Goal: Task Accomplishment & Management: Use online tool/utility

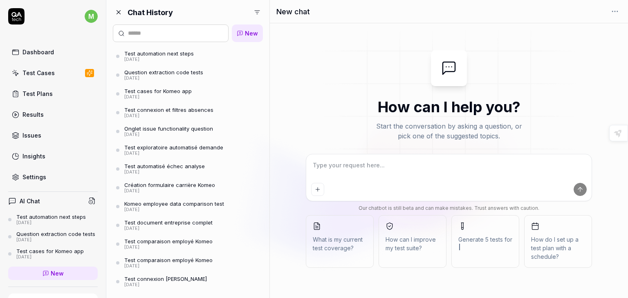
click at [338, 171] on textarea at bounding box center [449, 169] width 276 height 20
click at [51, 215] on div "Test automation next steps" at bounding box center [50, 217] width 69 height 7
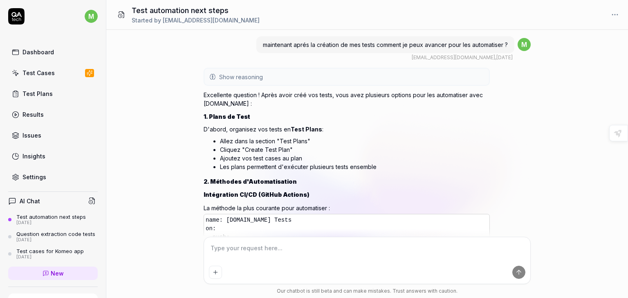
scroll to position [3009, 0]
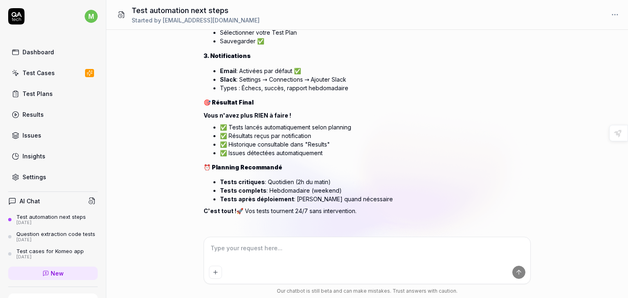
click at [31, 255] on div "Test cases for Komeo app" at bounding box center [49, 251] width 67 height 7
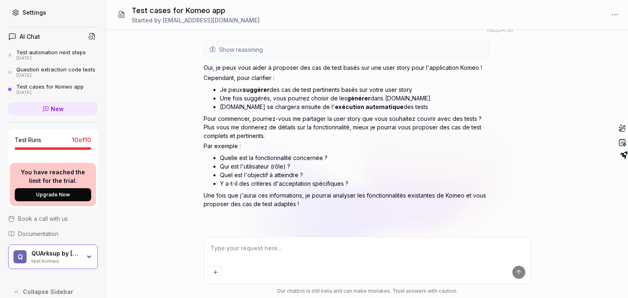
scroll to position [180, 0]
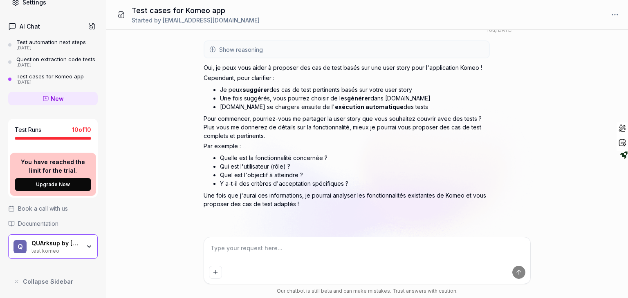
click at [54, 249] on div "test komeo" at bounding box center [55, 250] width 49 height 7
click at [147, 260] on div "Si je tedonne un user story d'une fonctionalité concernant la appli komeo.qupde…" at bounding box center [366, 164] width 521 height 268
click at [225, 251] on textarea at bounding box center [367, 252] width 316 height 20
type textarea "*"
type textarea "j"
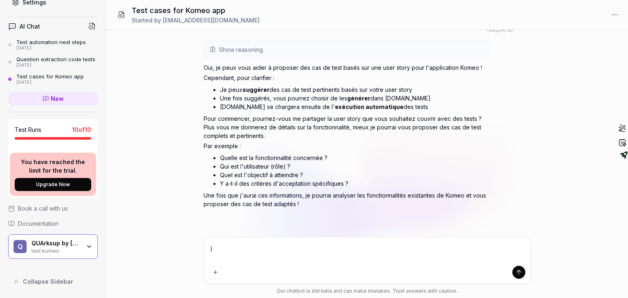
type textarea "*"
type textarea "je"
type textarea "*"
type textarea "je"
type textarea "*"
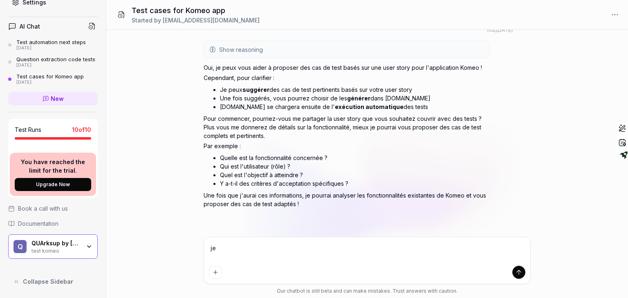
type textarea "je v"
type textarea "*"
type textarea "je ve"
type textarea "*"
type textarea "je veu"
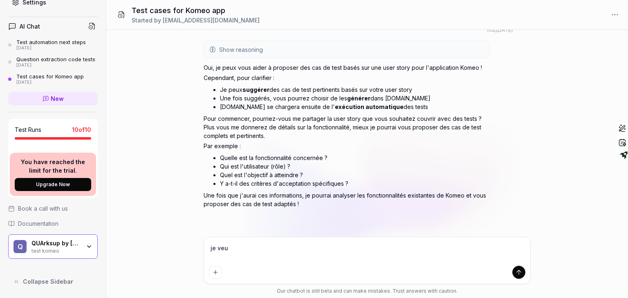
type textarea "*"
type textarea "je veux"
type textarea "*"
type textarea "je veux"
type textarea "*"
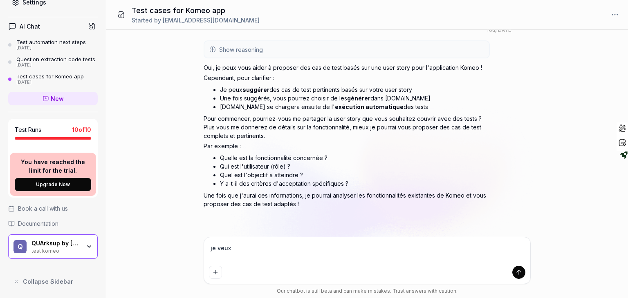
type textarea "je veux t"
type textarea "*"
type textarea "je veux te"
type textarea "*"
type textarea "je veux tes"
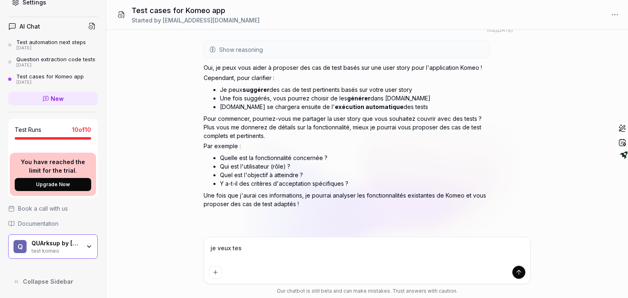
type textarea "*"
type textarea "je veux test"
type textarea "*"
type textarea "je veux teste"
type textarea "*"
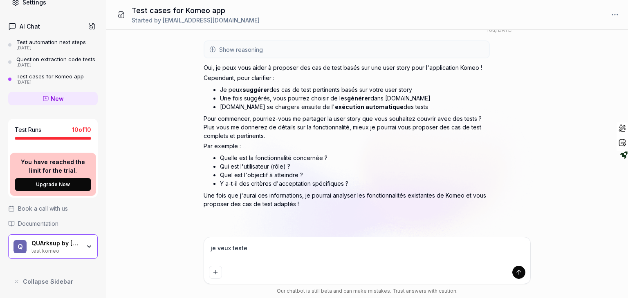
type textarea "je veux tester"
type textarea "*"
type textarea "je veux tester"
type textarea "*"
type textarea "je veux tester l"
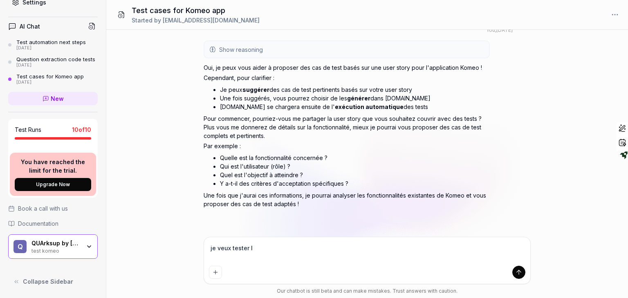
type textarea "*"
type textarea "je veux tester la"
type textarea "*"
type textarea "je veux tester la"
type textarea "*"
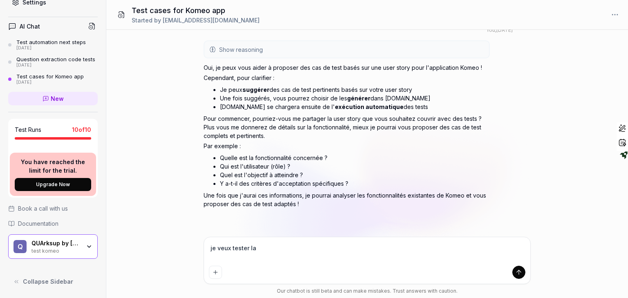
type textarea "je veux tester la c"
type textarea "*"
type textarea "je veux tester la co"
type textarea "*"
type textarea "je veux tester la con"
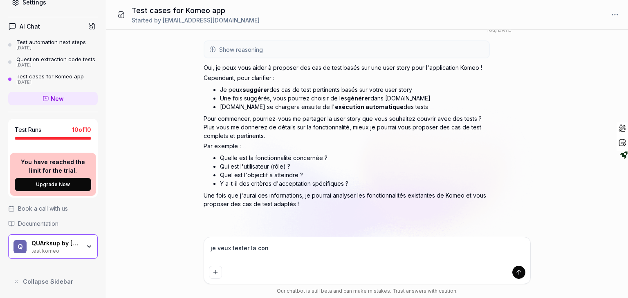
type textarea "*"
type textarea "je veux tester la conn"
type textarea "*"
type textarea "je veux tester la conne"
type textarea "*"
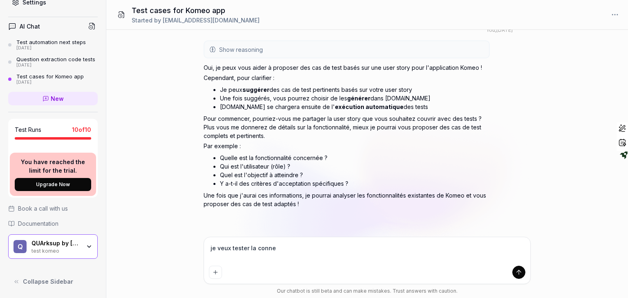
type textarea "je veux tester la connex"
type textarea "*"
type textarea "je veux tester la connexi"
type textarea "*"
type textarea "je veux tester la connexio"
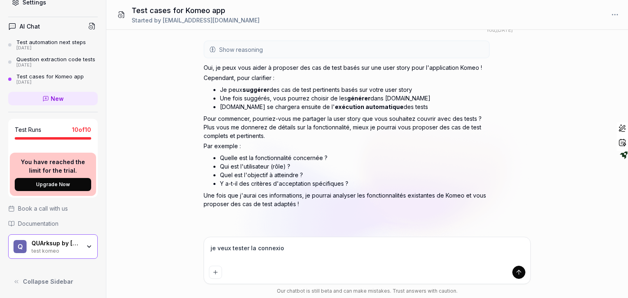
type textarea "*"
type textarea "je veux tester la connexion"
type textarea "*"
type textarea "je veux tester la connexion"
type textarea "*"
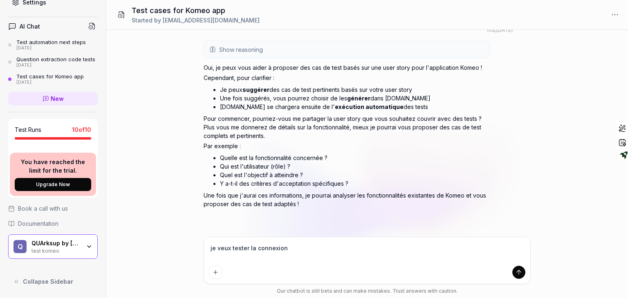
type textarea "je veux tester la connexion à"
type textarea "*"
type textarea "je veux tester la connexion à"
type textarea "*"
type textarea "je veux tester la connexion à q"
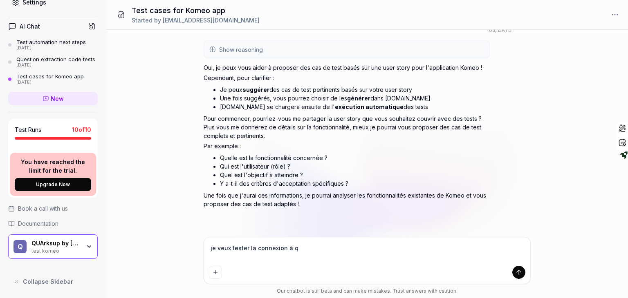
type textarea "*"
type textarea "je veux tester la connexion à qu"
type textarea "*"
type textarea "je veux tester la connexion à qua"
type textarea "*"
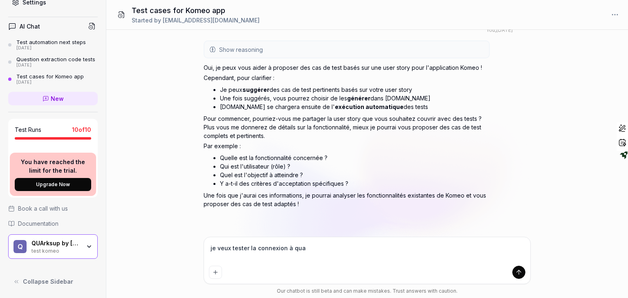
type textarea "je veux tester la connexion à quar"
type textarea "*"
type textarea "je veux tester la connexion à quark"
type textarea "*"
type textarea "je veux tester la connexion à quarks"
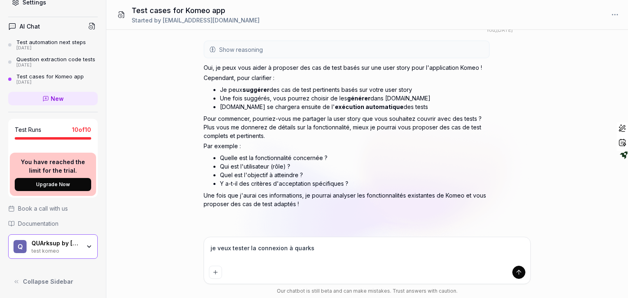
type textarea "*"
type textarea "je veux tester la connexion à quarksu"
type textarea "*"
type textarea "je veux tester la connexion à quarksup"
type textarea "*"
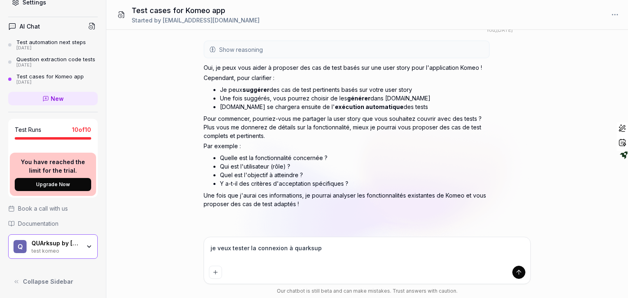
type textarea "je veux tester la connexion à quarksup"
type textarea "*"
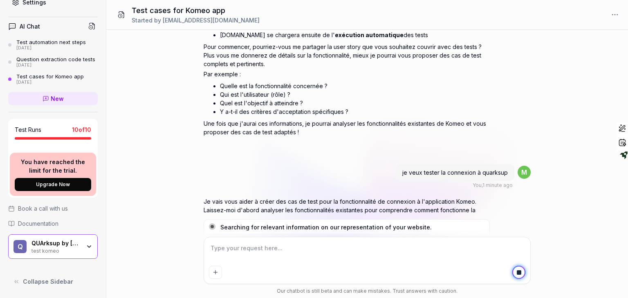
scroll to position [121, 0]
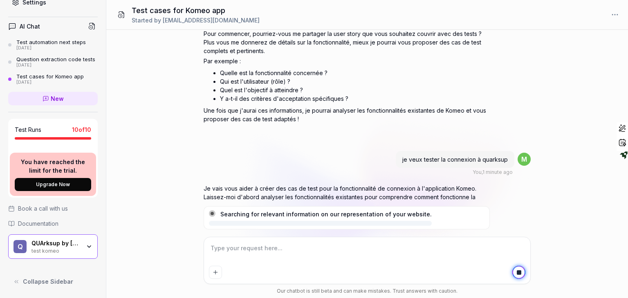
click at [265, 251] on textarea at bounding box center [367, 252] width 316 height 20
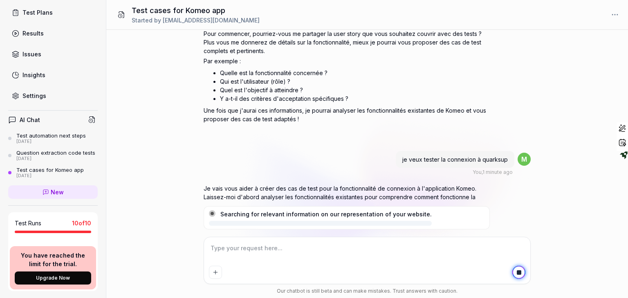
scroll to position [84, 0]
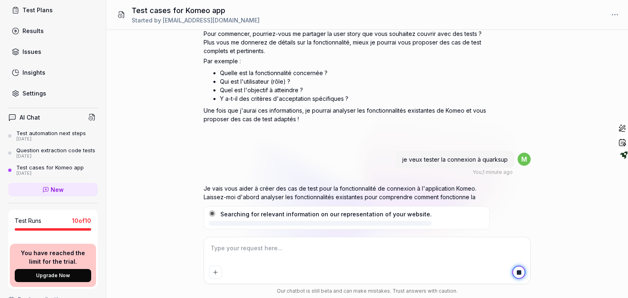
click at [55, 95] on link "Settings" at bounding box center [52, 93] width 89 height 16
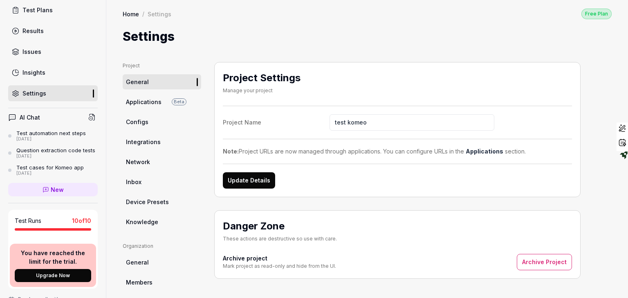
click at [88, 116] on icon at bounding box center [91, 117] width 7 height 7
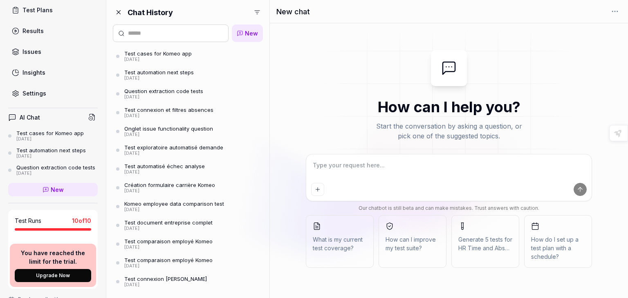
click at [165, 52] on div "Test cases for Komeo app" at bounding box center [157, 53] width 67 height 7
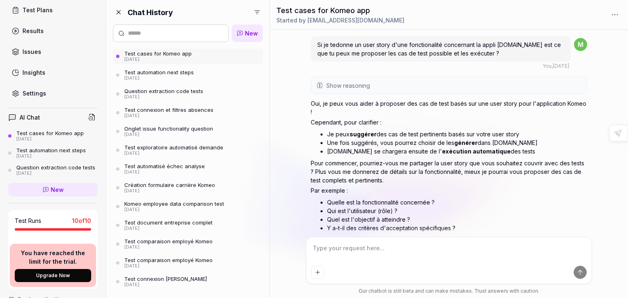
scroll to position [89, 0]
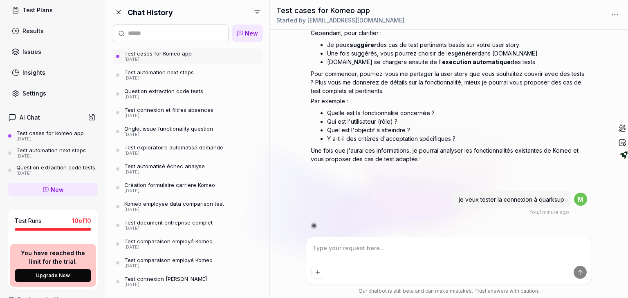
click at [368, 251] on textarea at bounding box center [449, 252] width 276 height 20
click at [361, 248] on textarea at bounding box center [449, 252] width 276 height 20
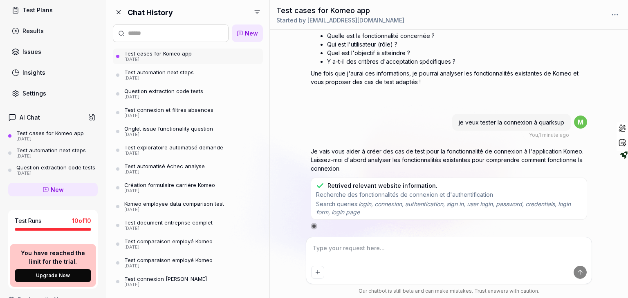
scroll to position [222, 0]
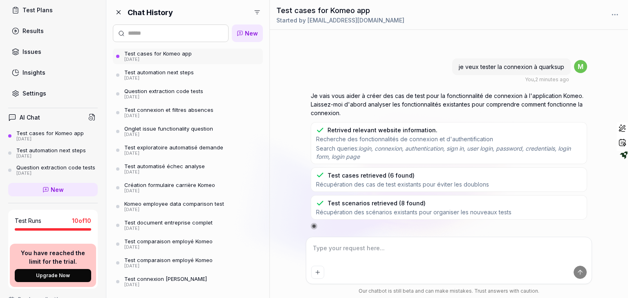
click at [192, 281] on div "Test connexion Komeo QupDev" at bounding box center [165, 279] width 83 height 7
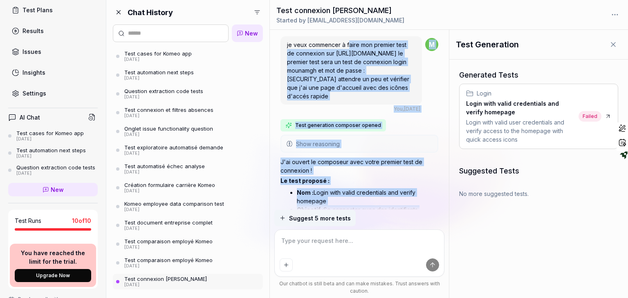
drag, startPoint x: 373, startPoint y: 112, endPoint x: 348, endPoint y: 30, distance: 85.6
click at [348, 30] on div "je veux commencer à faire mon premier test de connexion sur https://komeo.qupde…" at bounding box center [359, 120] width 179 height 180
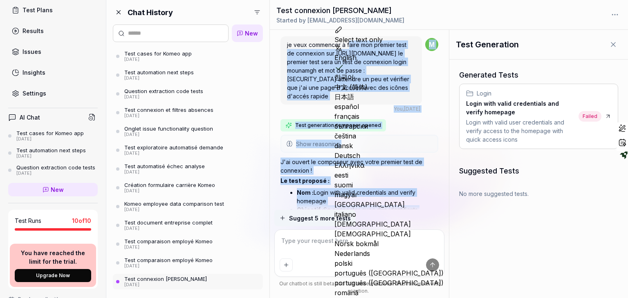
click at [345, 69] on span "je veux commencer à faire mon premier test de connexion sur https://komeo.qupde…" at bounding box center [348, 70] width 122 height 58
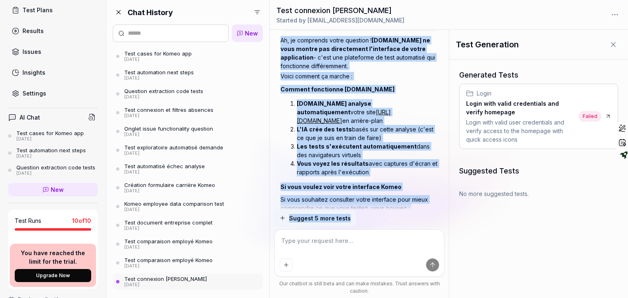
scroll to position [556, 0]
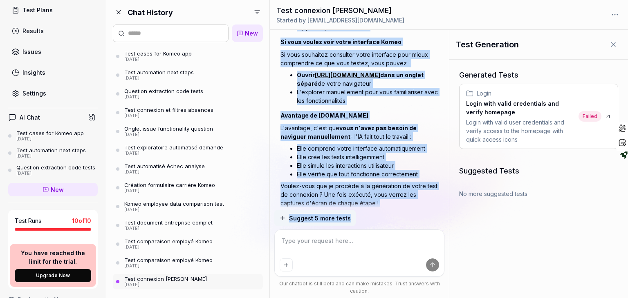
drag, startPoint x: 352, startPoint y: 85, endPoint x: 352, endPoint y: 219, distance: 133.2
click at [0, 0] on div "je veux commencer à faire mon premier test de connexion sur https://komeo.qupde…" at bounding box center [0, 0] width 0 height 0
click at [606, 113] on icon at bounding box center [607, 116] width 7 height 7
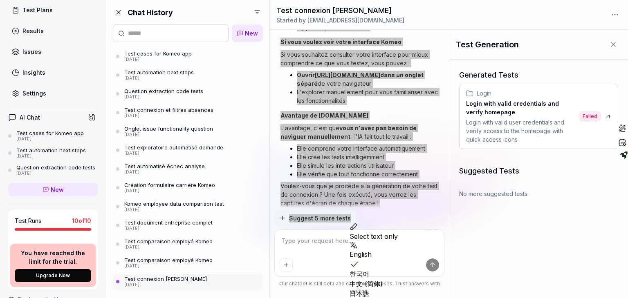
type textarea "*"
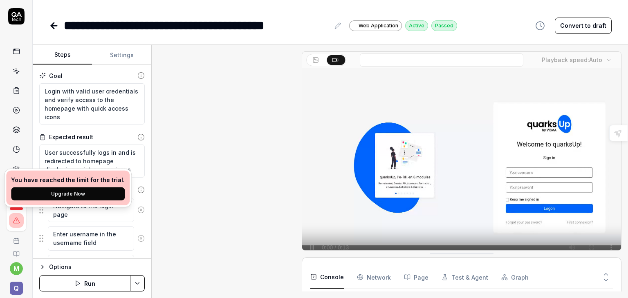
type textarea "*"
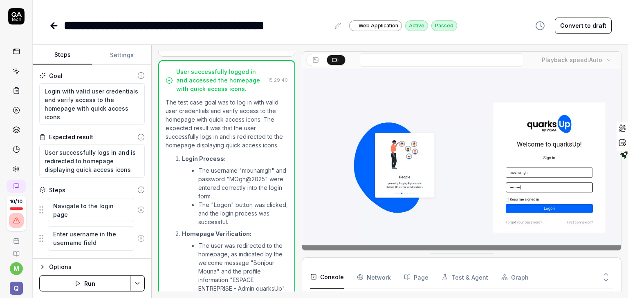
scroll to position [186, 0]
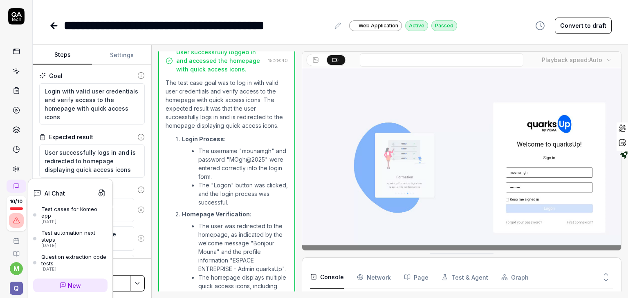
click at [15, 184] on icon at bounding box center [16, 186] width 7 height 7
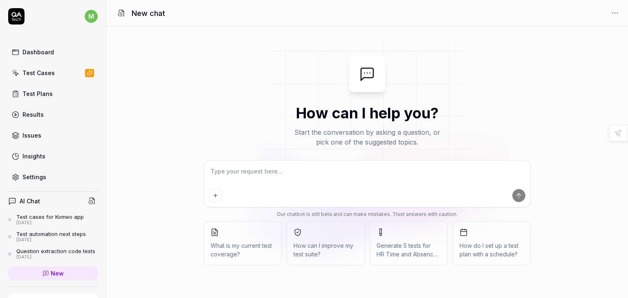
click at [41, 69] on div "Test Cases" at bounding box center [38, 73] width 32 height 9
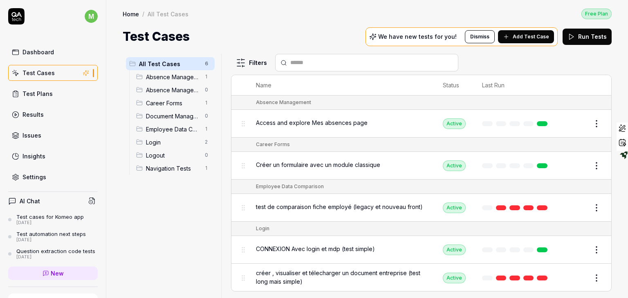
click at [41, 201] on div "AI Chat" at bounding box center [52, 201] width 89 height 12
click at [89, 201] on circle at bounding box center [91, 203] width 4 height 4
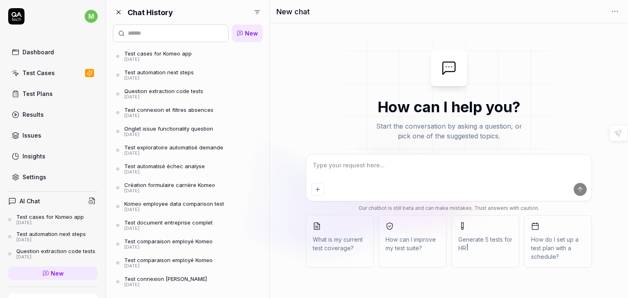
click at [89, 201] on circle at bounding box center [91, 203] width 4 height 4
click at [155, 281] on div "Test connexion Komeo QupDev" at bounding box center [165, 279] width 83 height 7
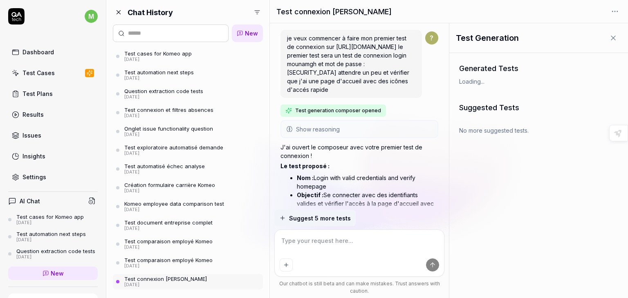
scroll to position [556, 0]
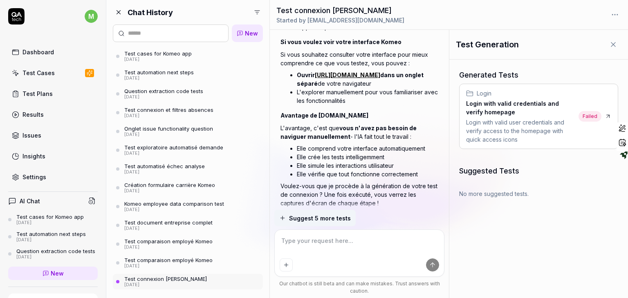
click at [608, 118] on icon at bounding box center [607, 116] width 7 height 7
type textarea "*"
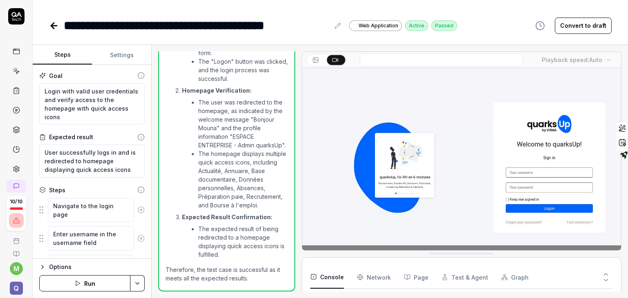
scroll to position [36, 0]
type textarea "*"
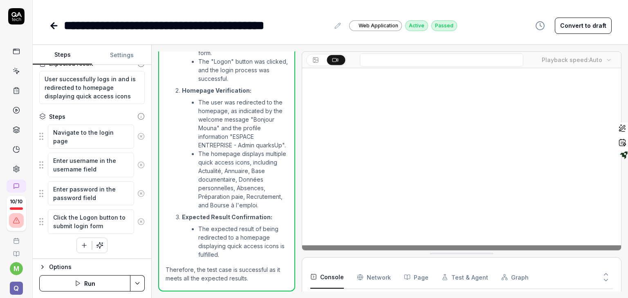
scroll to position [283, 0]
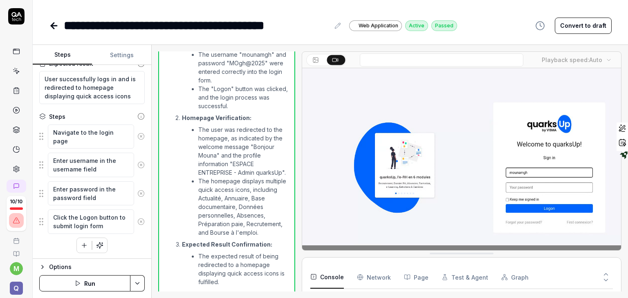
click at [13, 50] on icon at bounding box center [16, 50] width 6 height 0
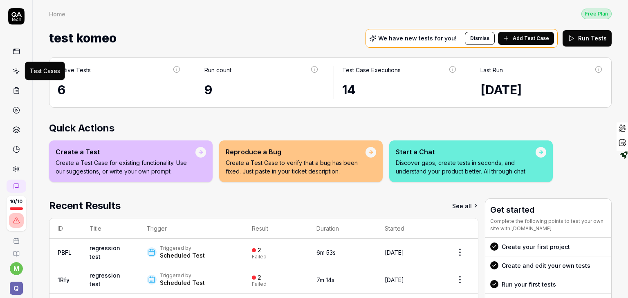
click at [14, 69] on icon at bounding box center [16, 70] width 7 height 7
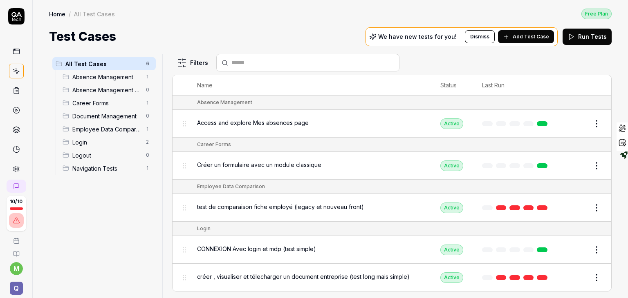
click at [13, 92] on icon at bounding box center [16, 90] width 7 height 7
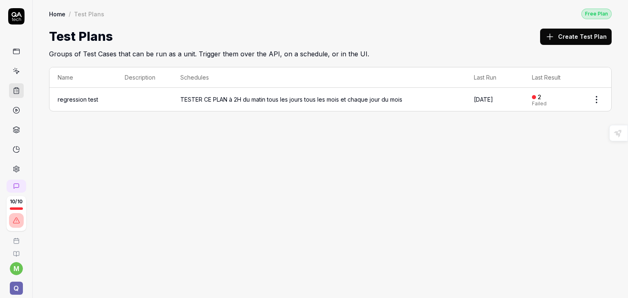
click at [218, 97] on div "TESTER CE PLAN à 2H du matin tous les jours tous les mois et chaque jour du mois" at bounding box center [291, 99] width 222 height 9
click at [178, 101] on td "TESTER CE PLAN à 2H du matin tous les jours tous les mois et chaque jour du mois" at bounding box center [318, 99] width 293 height 23
click at [293, 96] on div "TESTER CE PLAN à 2H du matin tous les jours tous les mois et chaque jour du mois" at bounding box center [291, 99] width 222 height 9
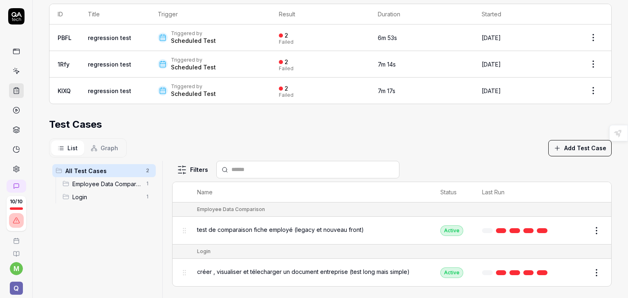
scroll to position [182, 0]
click at [15, 93] on icon at bounding box center [16, 90] width 7 height 7
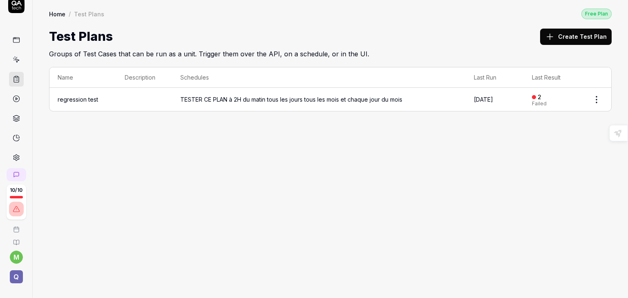
scroll to position [12, 0]
click at [13, 98] on icon at bounding box center [16, 97] width 7 height 7
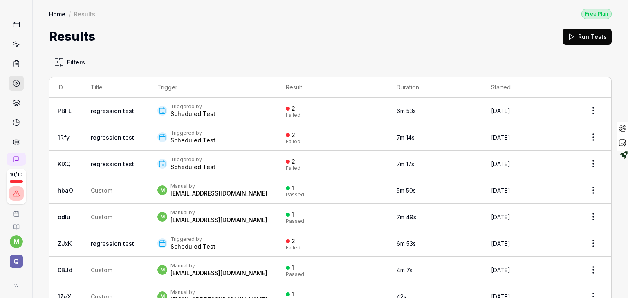
scroll to position [30, 0]
click at [13, 100] on icon at bounding box center [16, 99] width 7 height 7
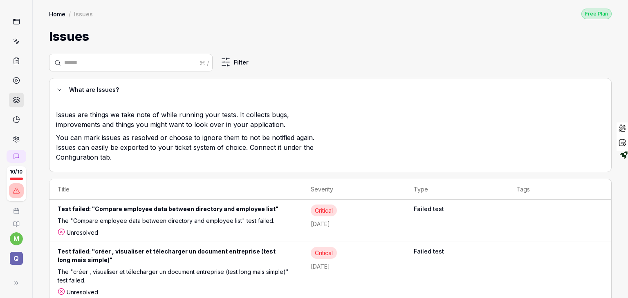
click at [337, 212] on div "Critical" at bounding box center [324, 211] width 26 height 12
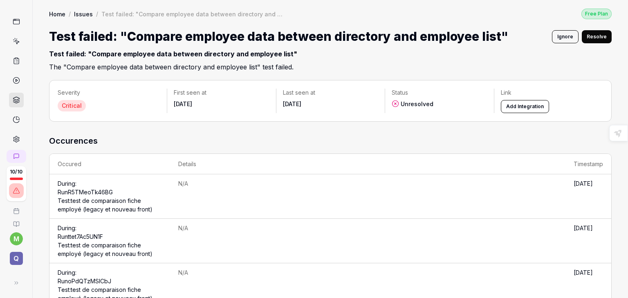
click at [78, 203] on link "Run R5TMeoTk46BG Test: test de comparaison fiche employé (legacy et nouveau fro…" at bounding box center [105, 201] width 95 height 24
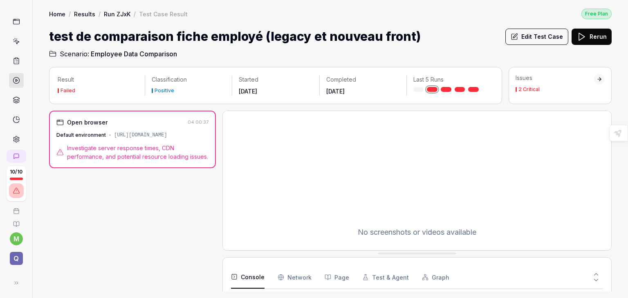
click at [9, 98] on link at bounding box center [16, 100] width 15 height 15
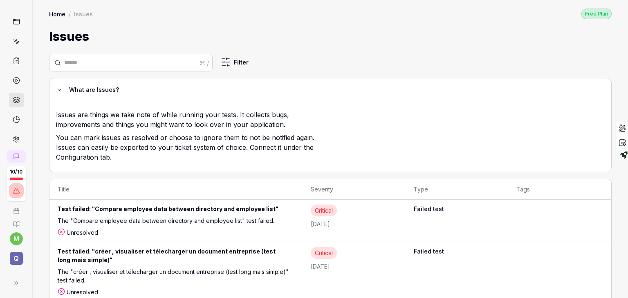
click at [16, 121] on icon at bounding box center [16, 119] width 7 height 7
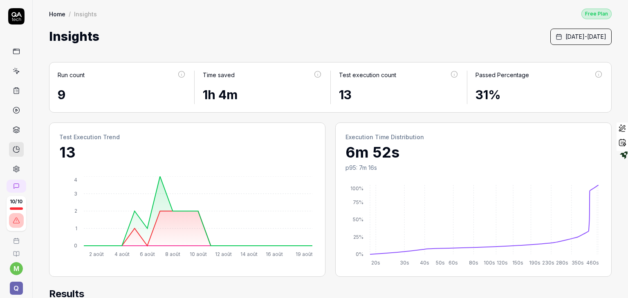
click at [235, 41] on div "Insights [DATE] - [DATE]" at bounding box center [330, 36] width 562 height 18
